Goal: Task Accomplishment & Management: Use online tool/utility

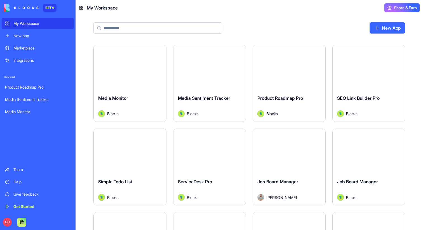
click at [218, 107] on div "Media Sentiment Tracker" at bounding box center [210, 103] width 64 height 16
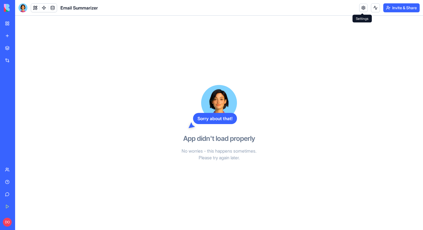
click at [360, 8] on link at bounding box center [363, 8] width 8 height 8
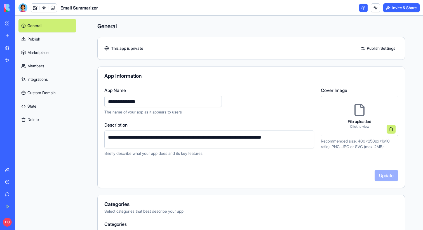
click at [41, 41] on link "Publish" at bounding box center [47, 38] width 58 height 13
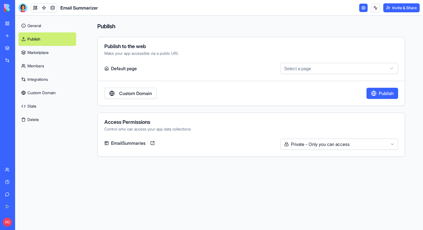
click at [58, 53] on link "Marketplace" at bounding box center [47, 52] width 58 height 13
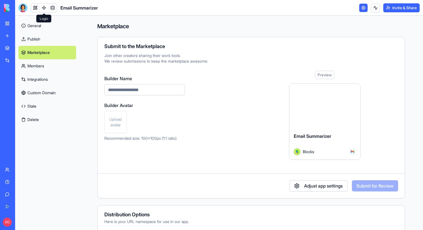
click at [44, 7] on link at bounding box center [44, 8] width 8 height 8
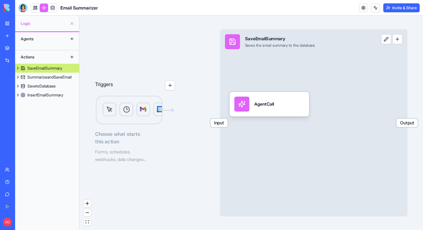
click at [18, 67] on button at bounding box center [18, 68] width 6 height 9
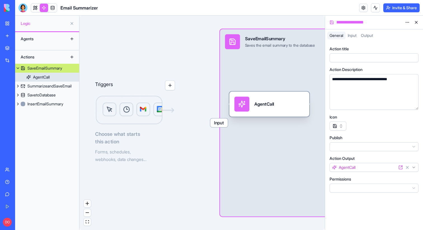
click at [40, 78] on div "AgentCall" at bounding box center [41, 77] width 17 height 6
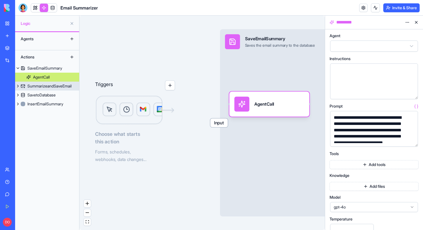
click at [17, 85] on button at bounding box center [18, 86] width 6 height 9
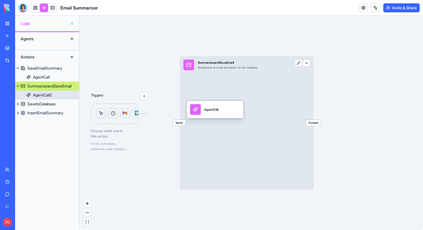
click at [35, 93] on div "AgentCall2" at bounding box center [42, 95] width 19 height 6
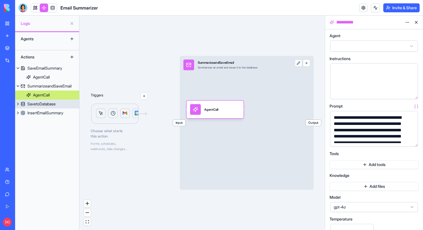
click at [18, 105] on button at bounding box center [18, 104] width 6 height 9
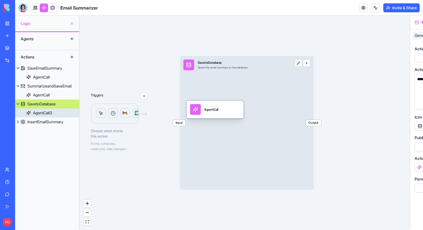
click at [37, 111] on div "AgentCall3" at bounding box center [42, 113] width 19 height 6
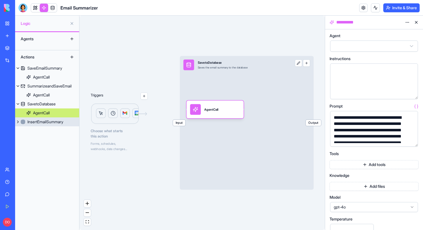
click at [17, 122] on button at bounding box center [18, 122] width 6 height 9
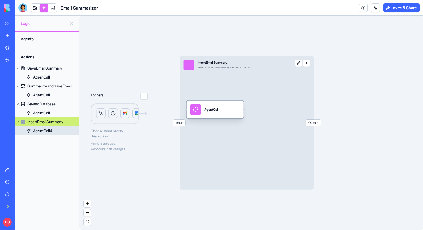
click at [33, 131] on div "AgentCall4" at bounding box center [42, 131] width 19 height 6
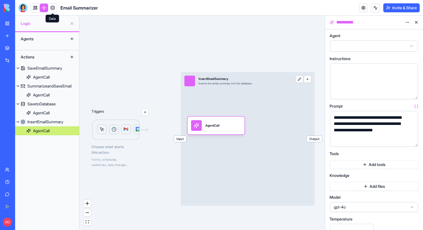
click at [55, 11] on link at bounding box center [52, 8] width 8 height 8
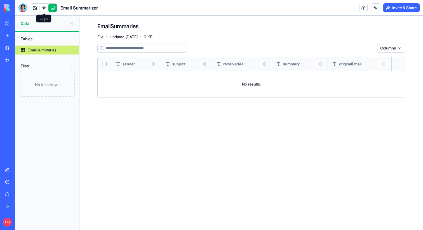
click at [46, 10] on link at bounding box center [44, 8] width 8 height 8
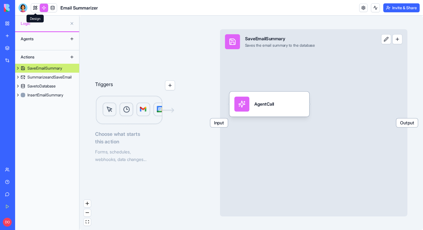
click at [36, 10] on link at bounding box center [35, 8] width 8 height 8
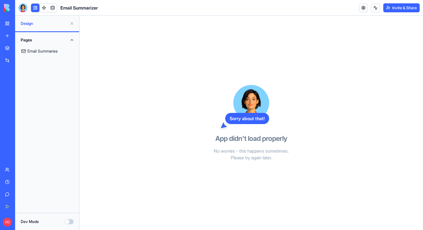
click at [50, 49] on link "Email Summaries" at bounding box center [46, 50] width 57 height 13
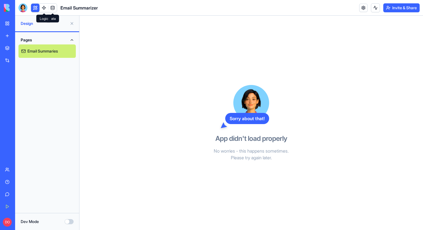
click at [46, 8] on link at bounding box center [44, 8] width 8 height 8
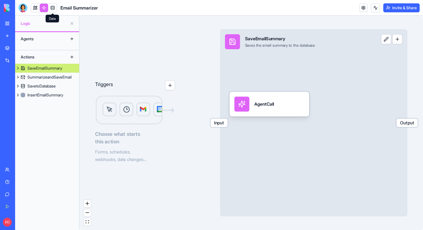
click at [56, 8] on link at bounding box center [52, 8] width 8 height 8
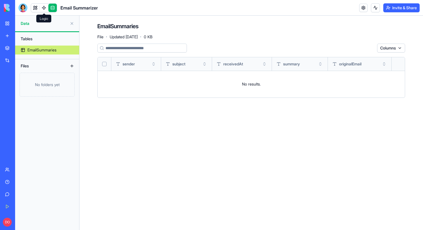
click at [44, 7] on link at bounding box center [44, 8] width 8 height 8
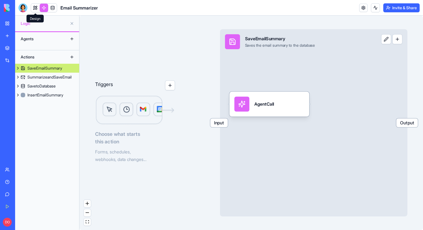
click at [36, 9] on link at bounding box center [35, 8] width 8 height 8
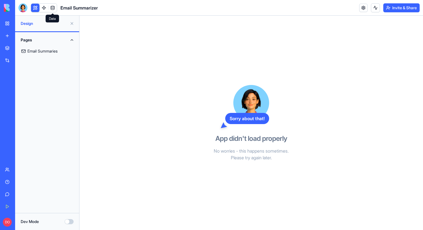
click at [55, 10] on link at bounding box center [52, 8] width 8 height 8
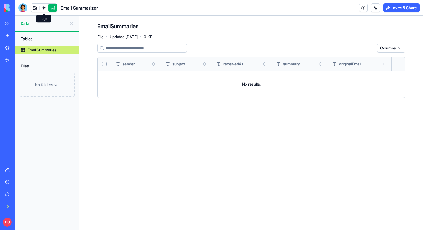
click at [45, 12] on span at bounding box center [44, 13] width 3 height 3
click at [45, 10] on link at bounding box center [44, 8] width 8 height 8
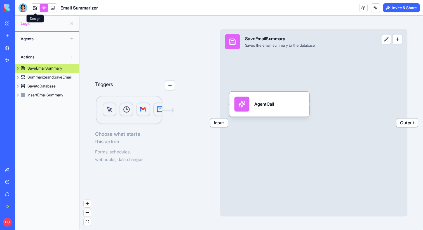
click at [37, 10] on link at bounding box center [35, 8] width 8 height 8
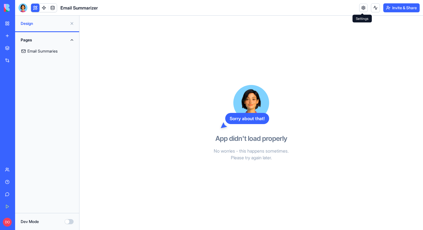
click at [360, 10] on link at bounding box center [363, 8] width 8 height 8
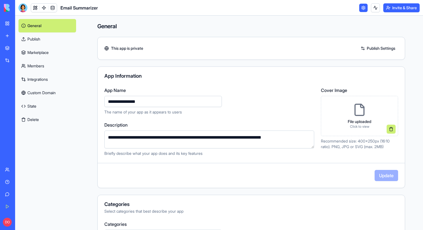
click at [39, 106] on link "State" at bounding box center [47, 106] width 58 height 13
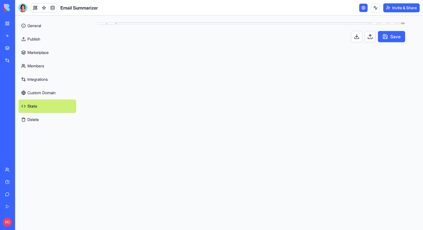
scroll to position [50, 0]
click at [44, 83] on link "Integrations" at bounding box center [47, 79] width 58 height 13
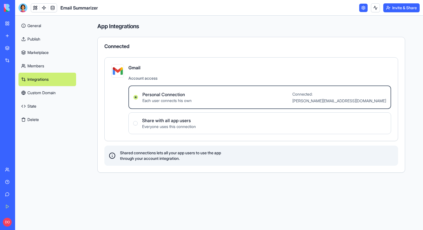
click at [56, 92] on link "Custom Domain" at bounding box center [47, 92] width 58 height 13
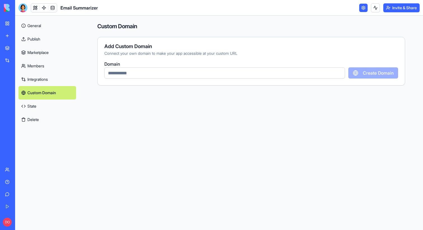
click at [39, 106] on link "State" at bounding box center [47, 106] width 58 height 13
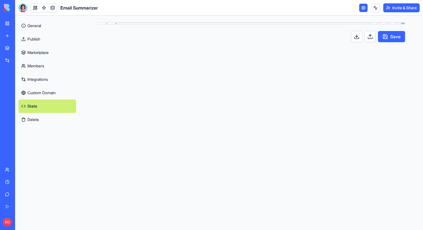
scroll to position [50, 0]
click at [39, 27] on link "General" at bounding box center [47, 25] width 58 height 13
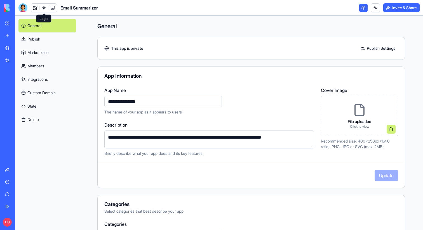
click at [39, 9] on div at bounding box center [39, 8] width 0 height 4
click at [43, 9] on link at bounding box center [44, 8] width 8 height 8
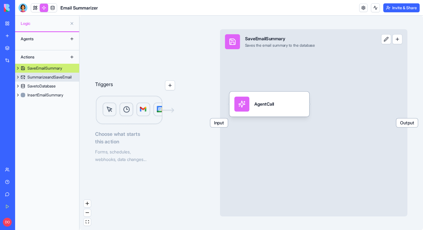
click at [45, 76] on div "SummarizeandSaveEmail" at bounding box center [49, 77] width 44 height 6
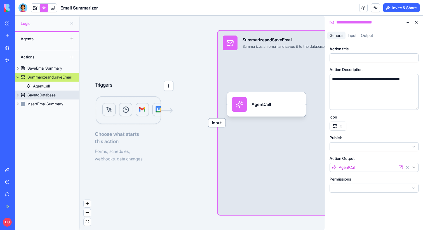
click at [41, 94] on div "SavetoDatabase" at bounding box center [41, 95] width 28 height 6
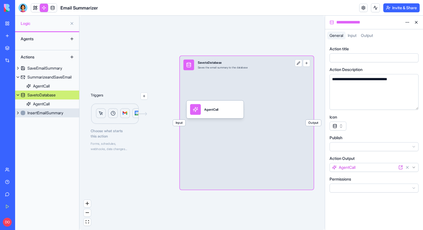
click at [39, 111] on div "InsertEmailSummary" at bounding box center [45, 113] width 36 height 6
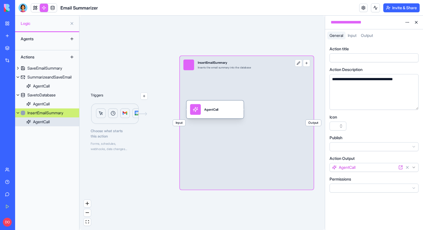
click at [43, 121] on div "AgentCall" at bounding box center [41, 122] width 17 height 6
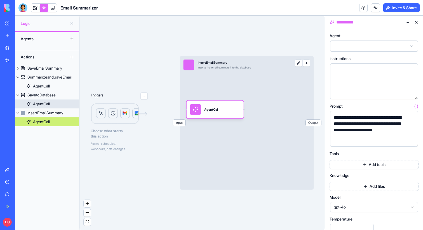
click at [46, 103] on div "AgentCall" at bounding box center [41, 104] width 17 height 6
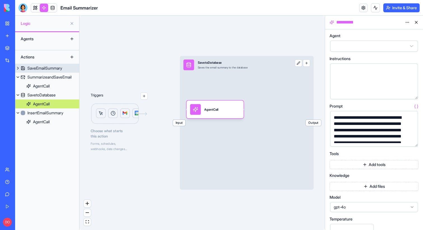
click at [51, 68] on div "SaveEmailSummary" at bounding box center [44, 68] width 35 height 6
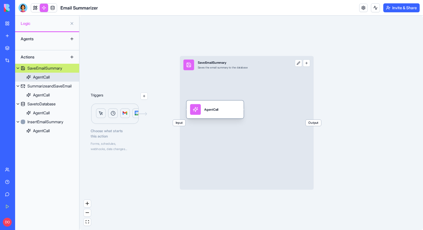
click at [46, 78] on div "AgentCall" at bounding box center [41, 77] width 17 height 6
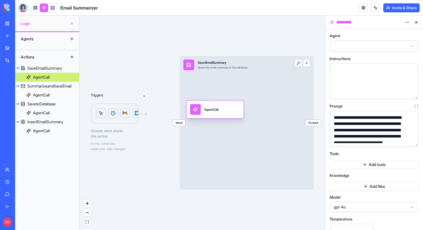
click at [46, 69] on div "SaveEmailSummary" at bounding box center [44, 68] width 35 height 6
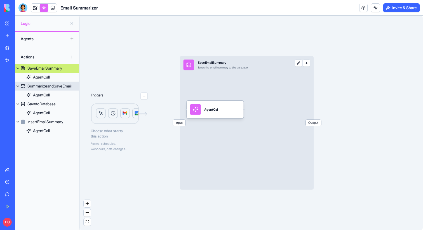
click at [42, 87] on div "SummarizeandSaveEmail" at bounding box center [49, 86] width 44 height 6
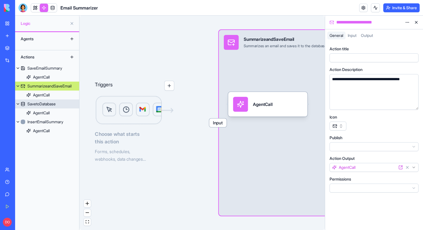
click at [40, 104] on div "SavetoDatabase" at bounding box center [41, 104] width 28 height 6
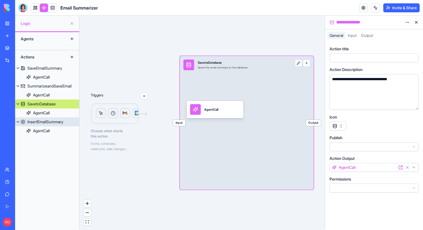
click at [38, 119] on div "InsertEmailSummary" at bounding box center [45, 122] width 36 height 6
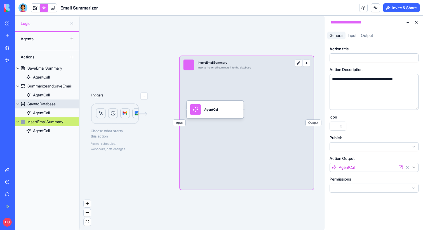
click at [49, 100] on link "SavetoDatabase" at bounding box center [47, 104] width 64 height 9
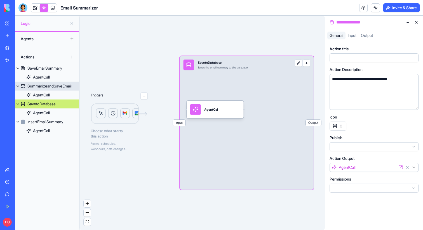
click at [51, 83] on div "SummarizeandSaveEmail" at bounding box center [49, 86] width 44 height 6
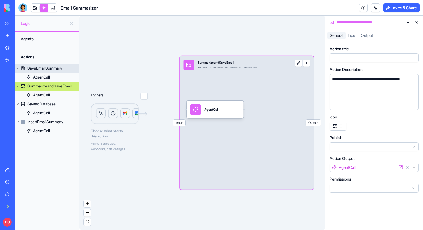
click at [54, 70] on div "SaveEmailSummary" at bounding box center [44, 68] width 35 height 6
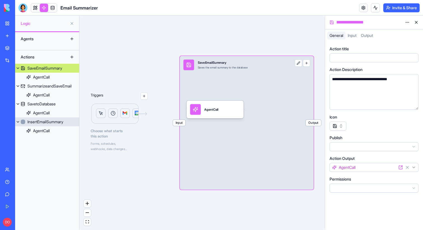
click at [51, 123] on div "InsertEmailSummary" at bounding box center [45, 122] width 36 height 6
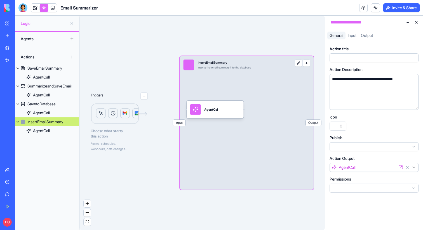
click at [139, 55] on div "Triggers Choose what starts this action Forms, schedules, webhooks, data change…" at bounding box center [201, 123] width 245 height 215
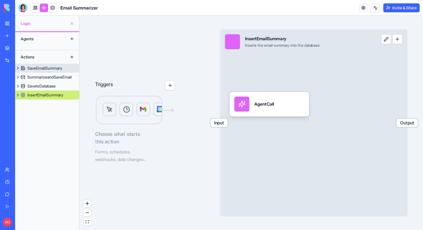
click at [49, 69] on div "SaveEmailSummary" at bounding box center [44, 68] width 35 height 6
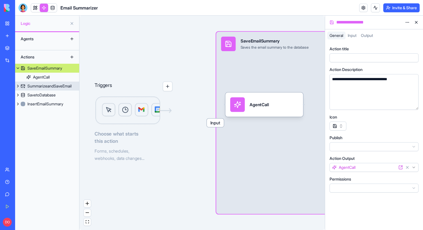
click at [43, 87] on div "SummarizeandSaveEmail" at bounding box center [49, 86] width 44 height 6
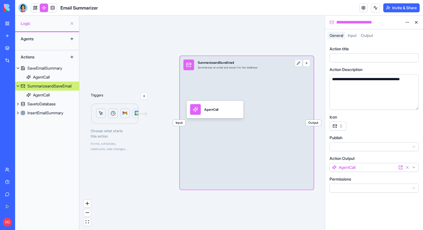
click at [322, 9] on header "Email Summarizer Invite & Share" at bounding box center [219, 8] width 408 height 16
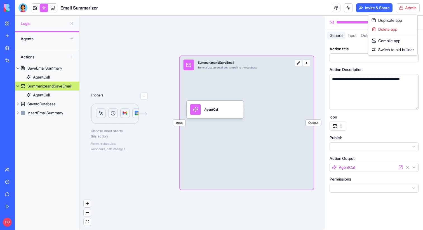
click at [413, 9] on html "**********" at bounding box center [211, 115] width 423 height 230
click at [392, 51] on span "Switch to old builder" at bounding box center [396, 50] width 36 height 6
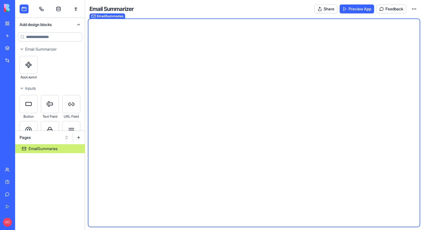
click at [42, 9] on link at bounding box center [41, 8] width 9 height 9
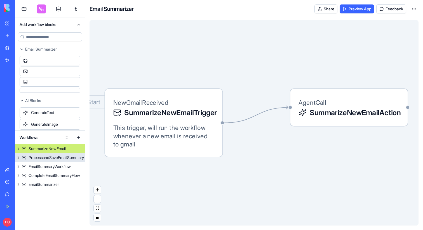
click at [55, 156] on div "ProcessandSaveEmailSummary" at bounding box center [56, 158] width 55 height 6
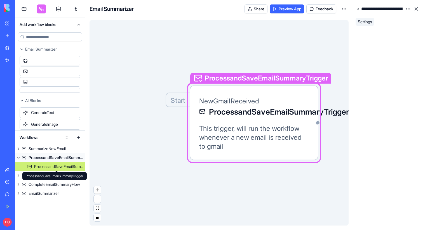
click at [52, 168] on div "ProcessandSaveEmailSummaryTrigger" at bounding box center [59, 167] width 51 height 6
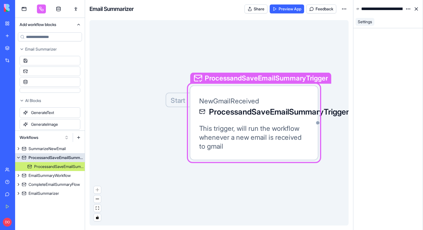
click at [54, 160] on div "ProcessandSaveEmailSummary" at bounding box center [57, 158] width 56 height 6
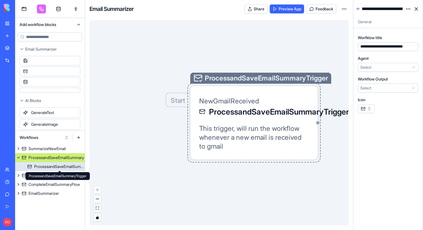
click at [48, 173] on div "ProcessandSaveEmailSummaryTrigger ProcessandSaveEmailSummaryTrigger" at bounding box center [57, 176] width 64 height 8
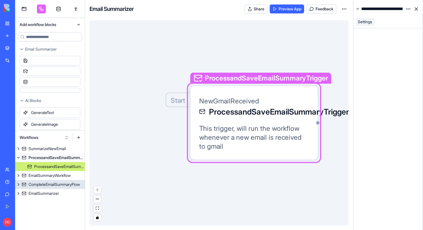
click at [44, 185] on div "CompleteEmailSummaryFlow" at bounding box center [54, 185] width 51 height 6
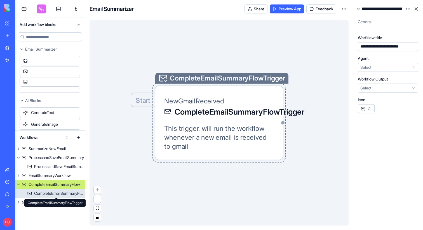
click at [43, 193] on div "CompleteEmailSummaryFlowTrigger" at bounding box center [59, 194] width 51 height 6
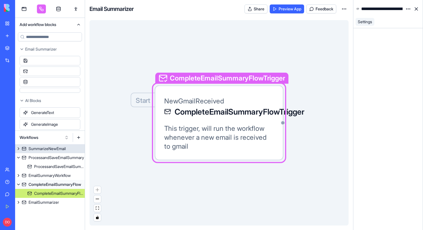
click at [51, 149] on div "SummarizeNewEmail" at bounding box center [47, 149] width 37 height 6
